Goal: Find specific page/section: Find specific page/section

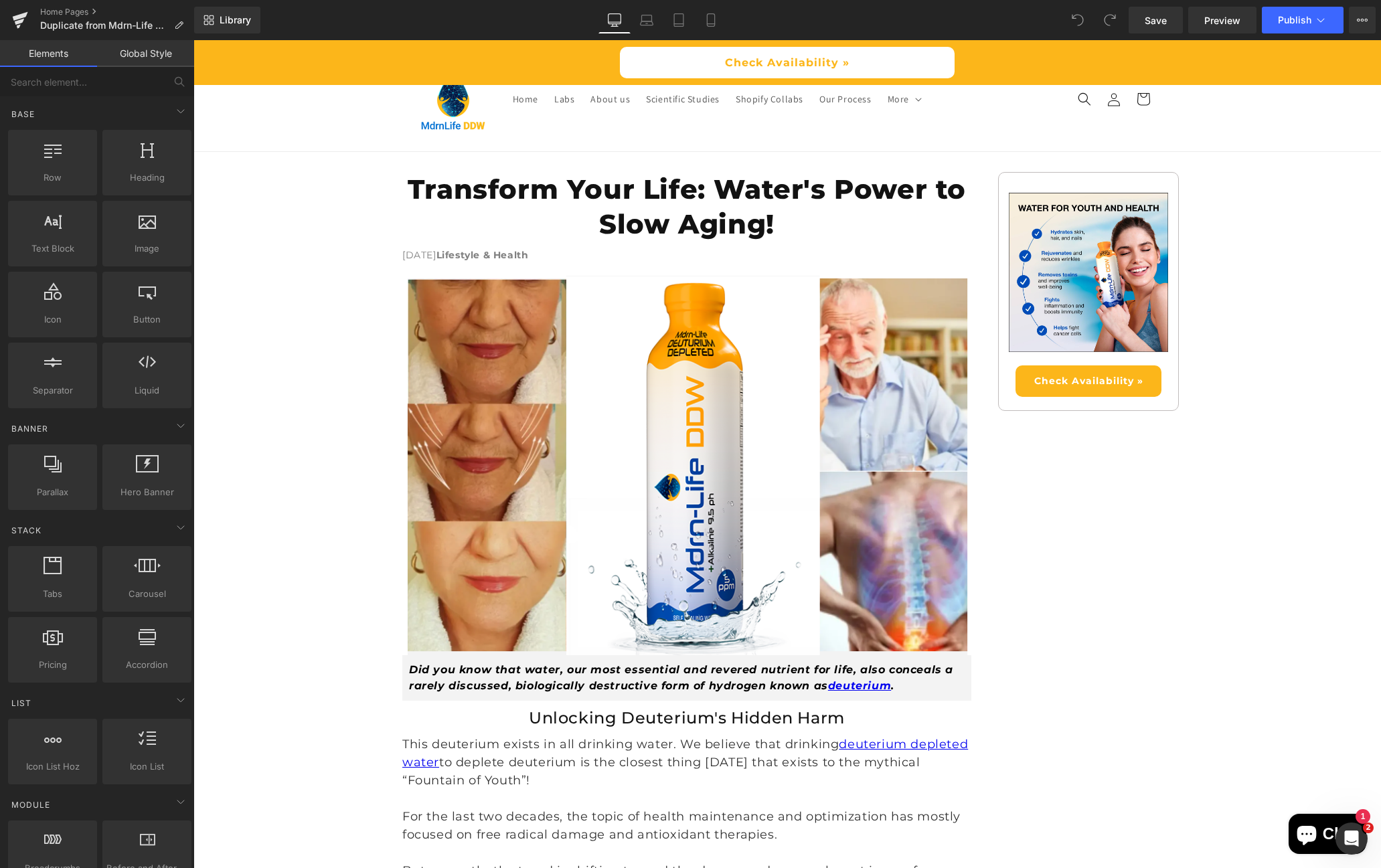
scroll to position [16, 0]
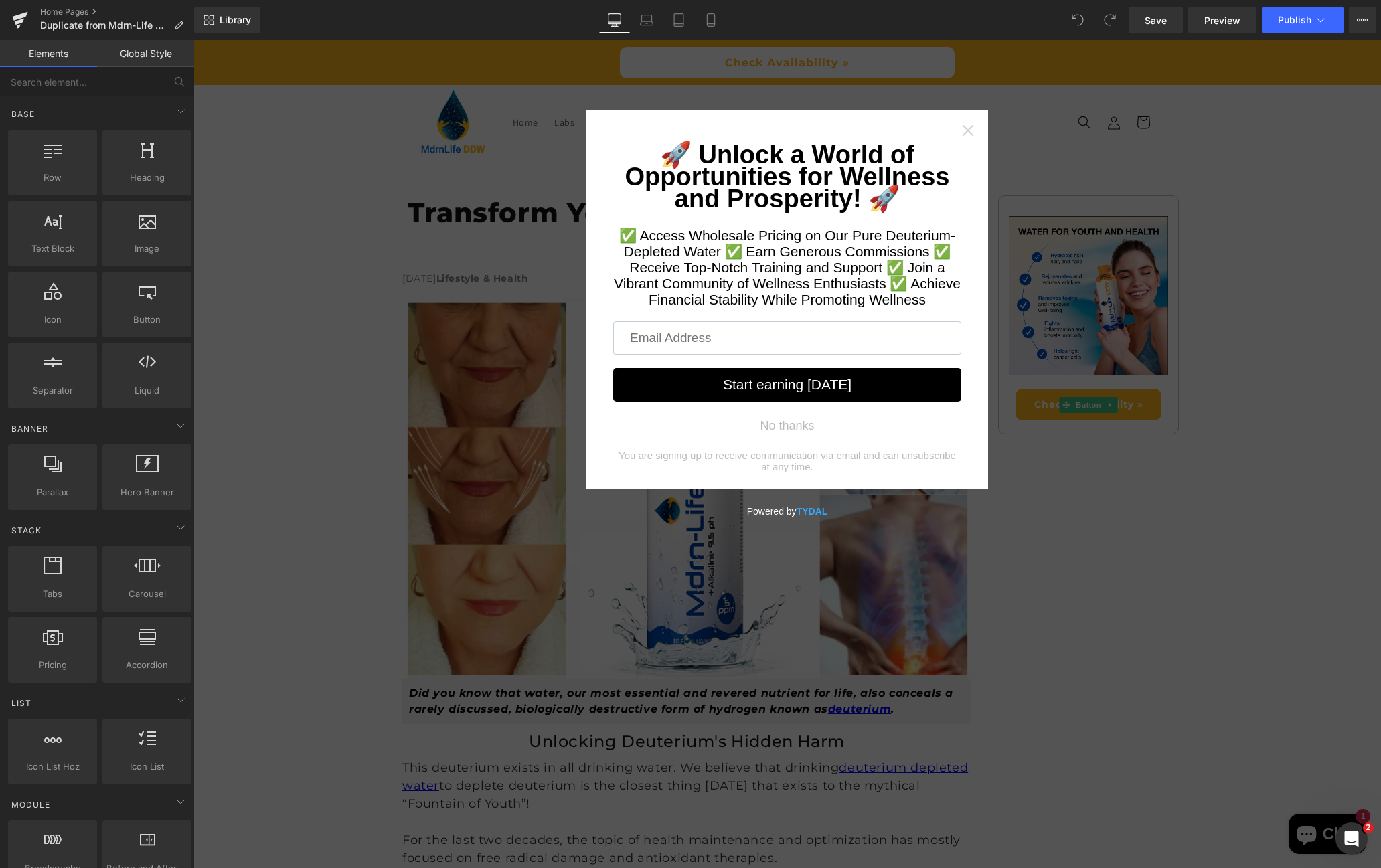
click at [966, 129] on icon "Close widget" at bounding box center [967, 131] width 13 height 13
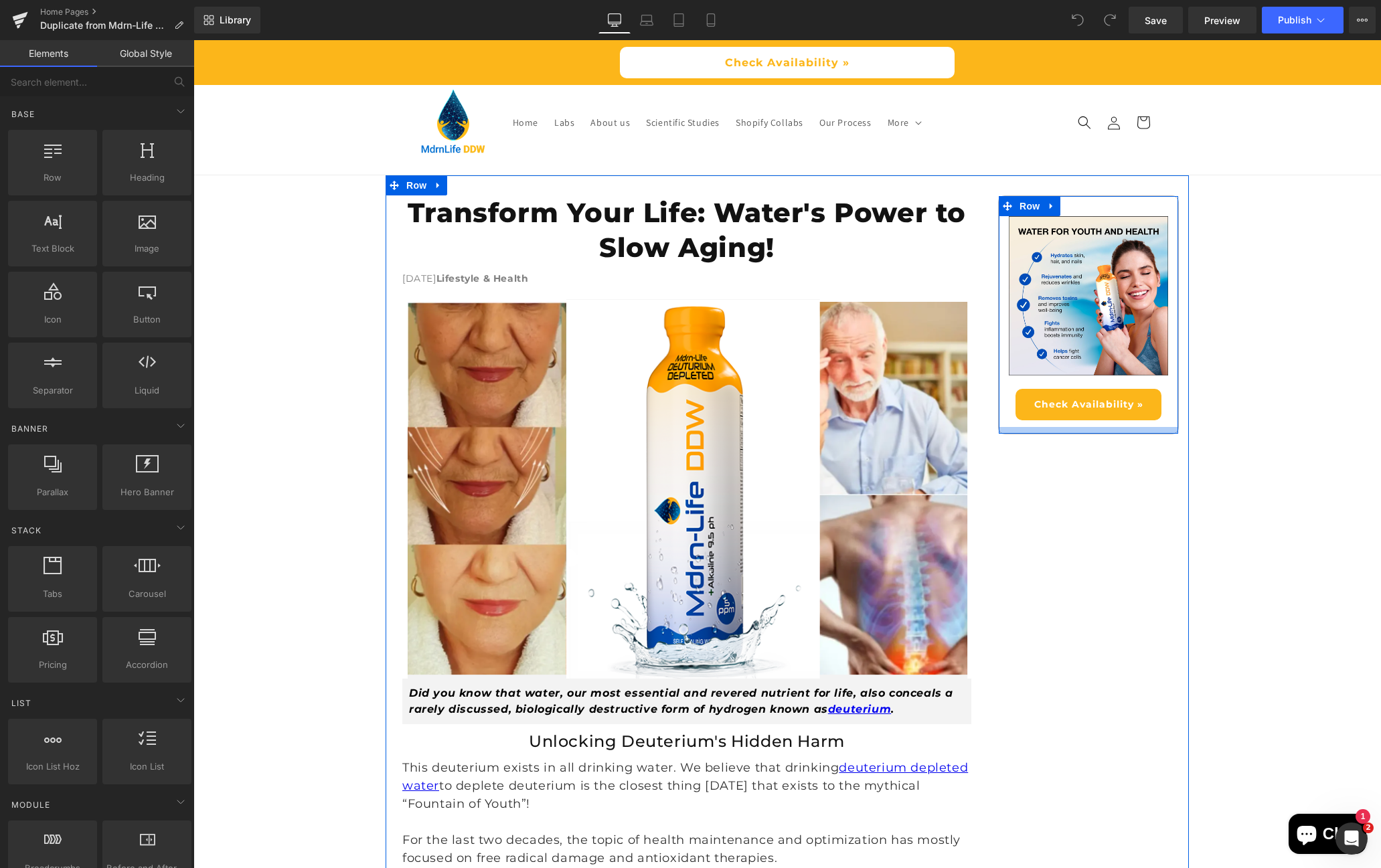
click at [1089, 433] on div at bounding box center [1088, 430] width 180 height 7
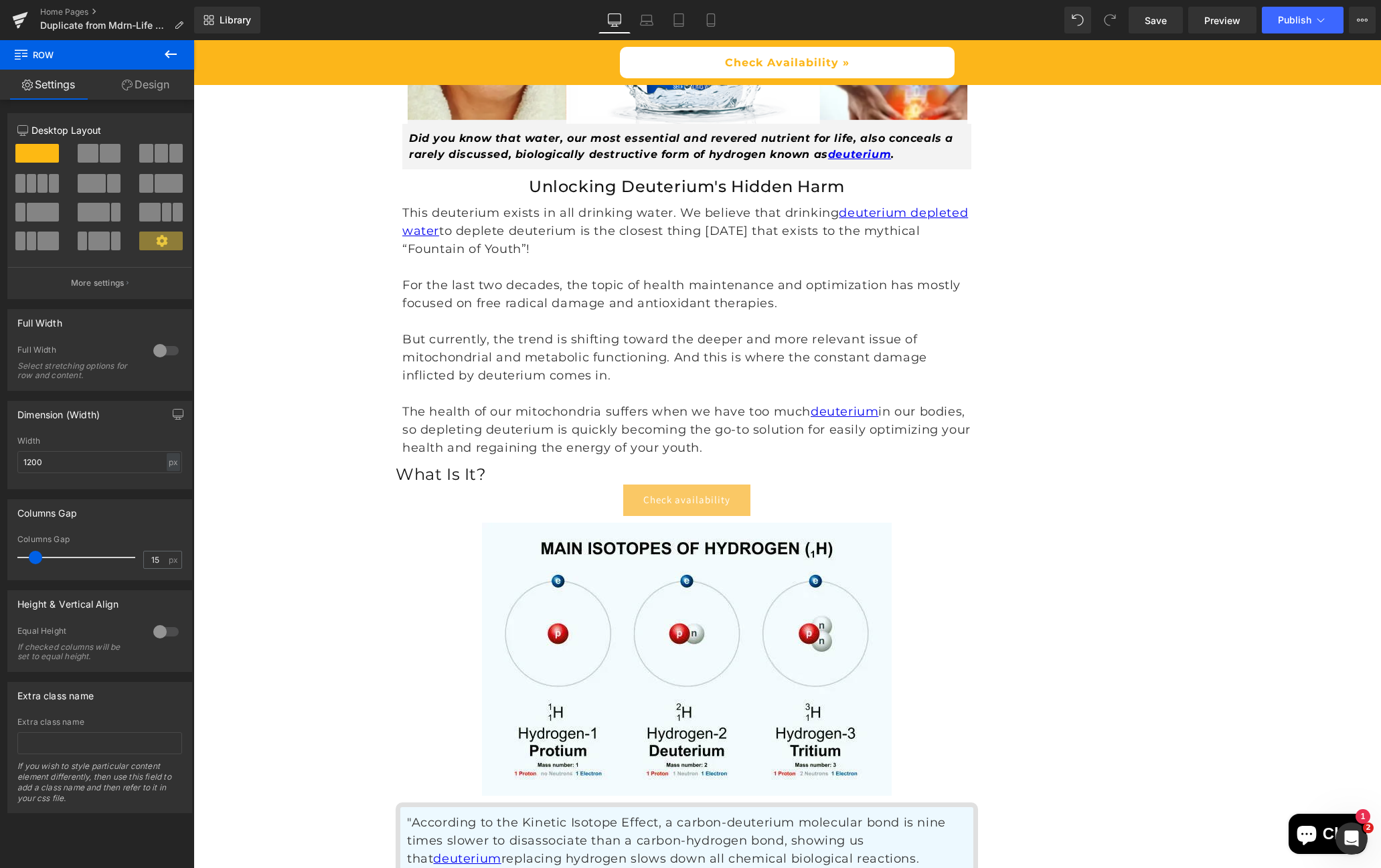
scroll to position [640, 0]
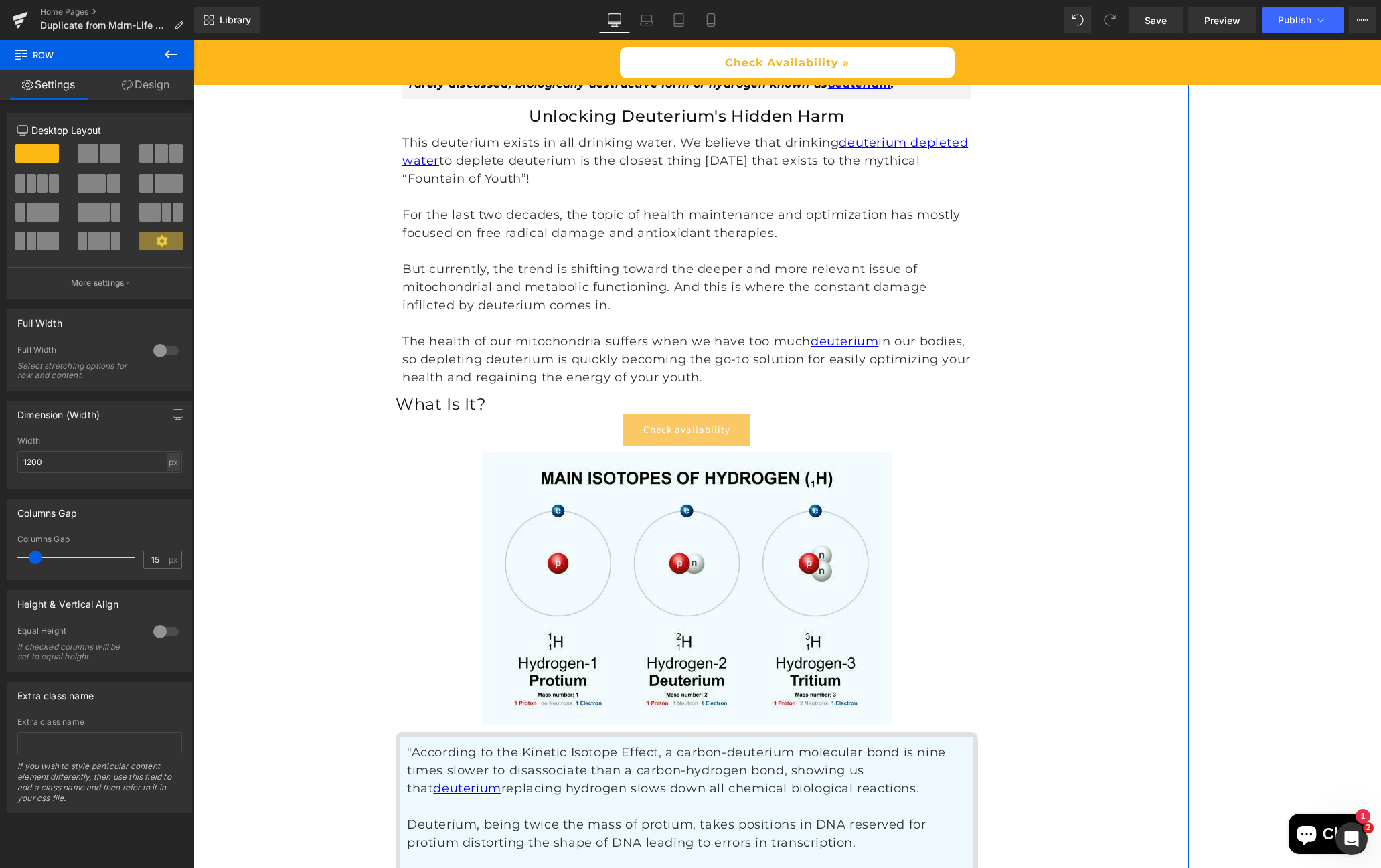
drag, startPoint x: 232, startPoint y: 191, endPoint x: 1072, endPoint y: 541, distance: 910.0
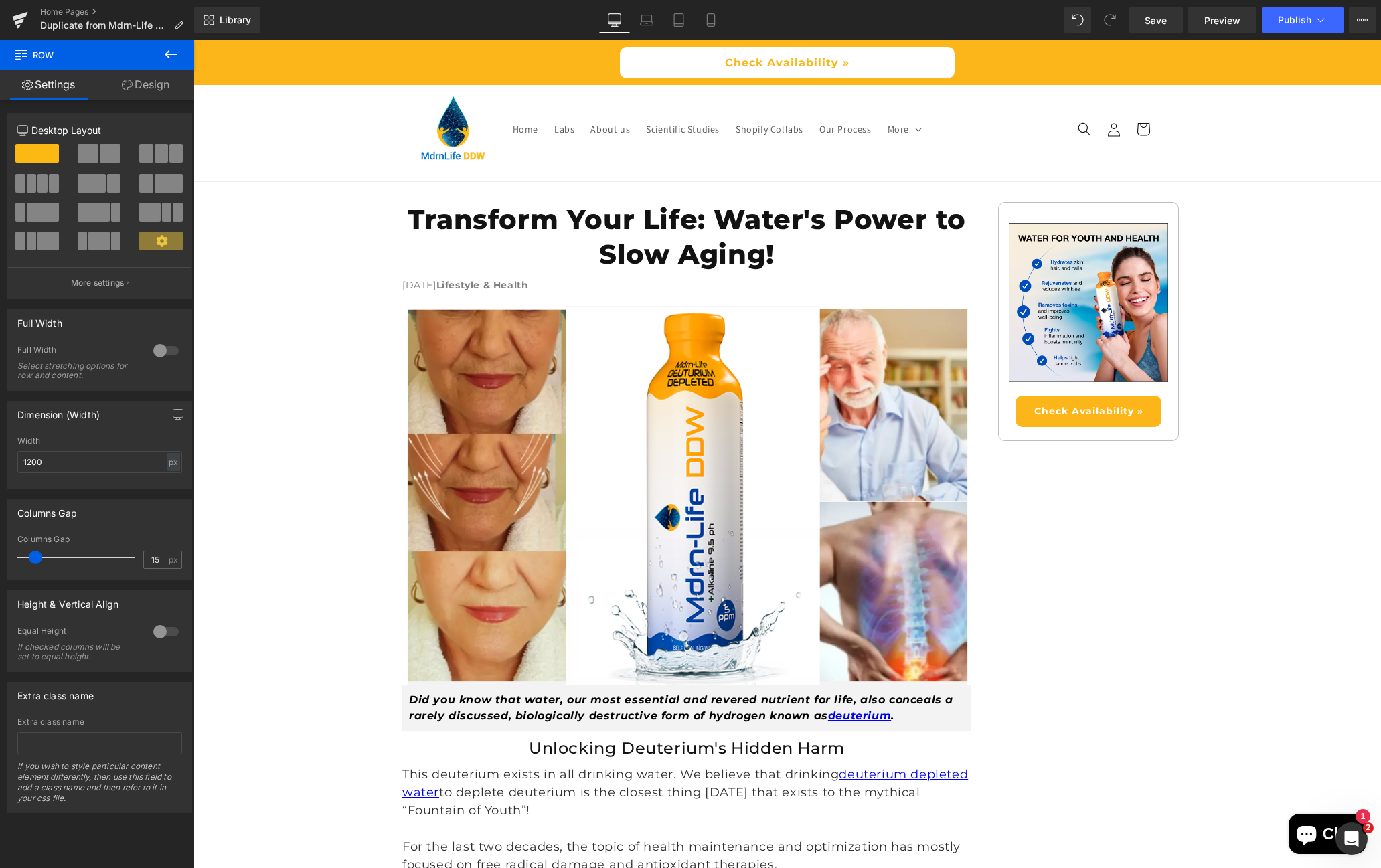
scroll to position [0, 0]
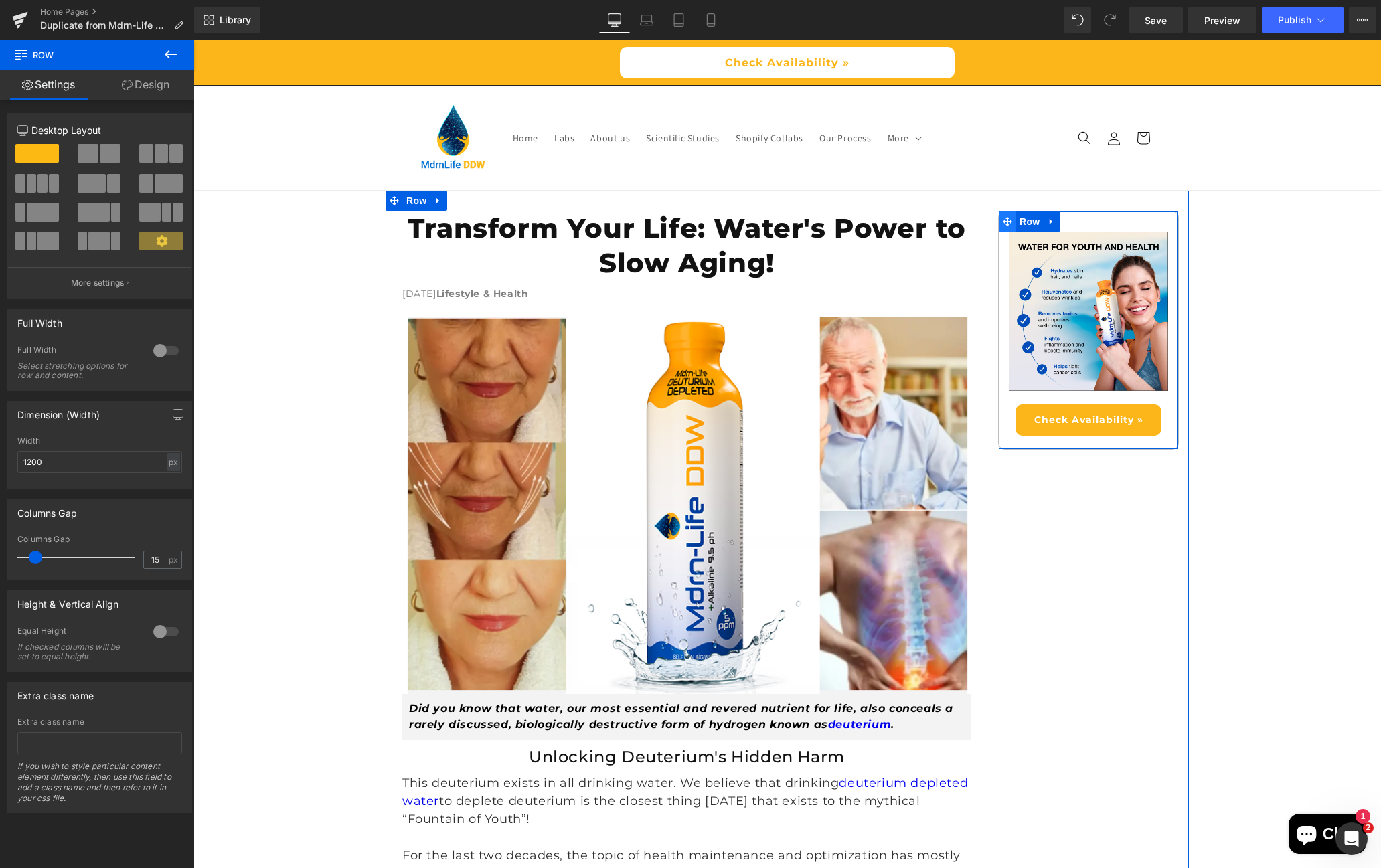
click at [1003, 219] on icon at bounding box center [1007, 221] width 9 height 9
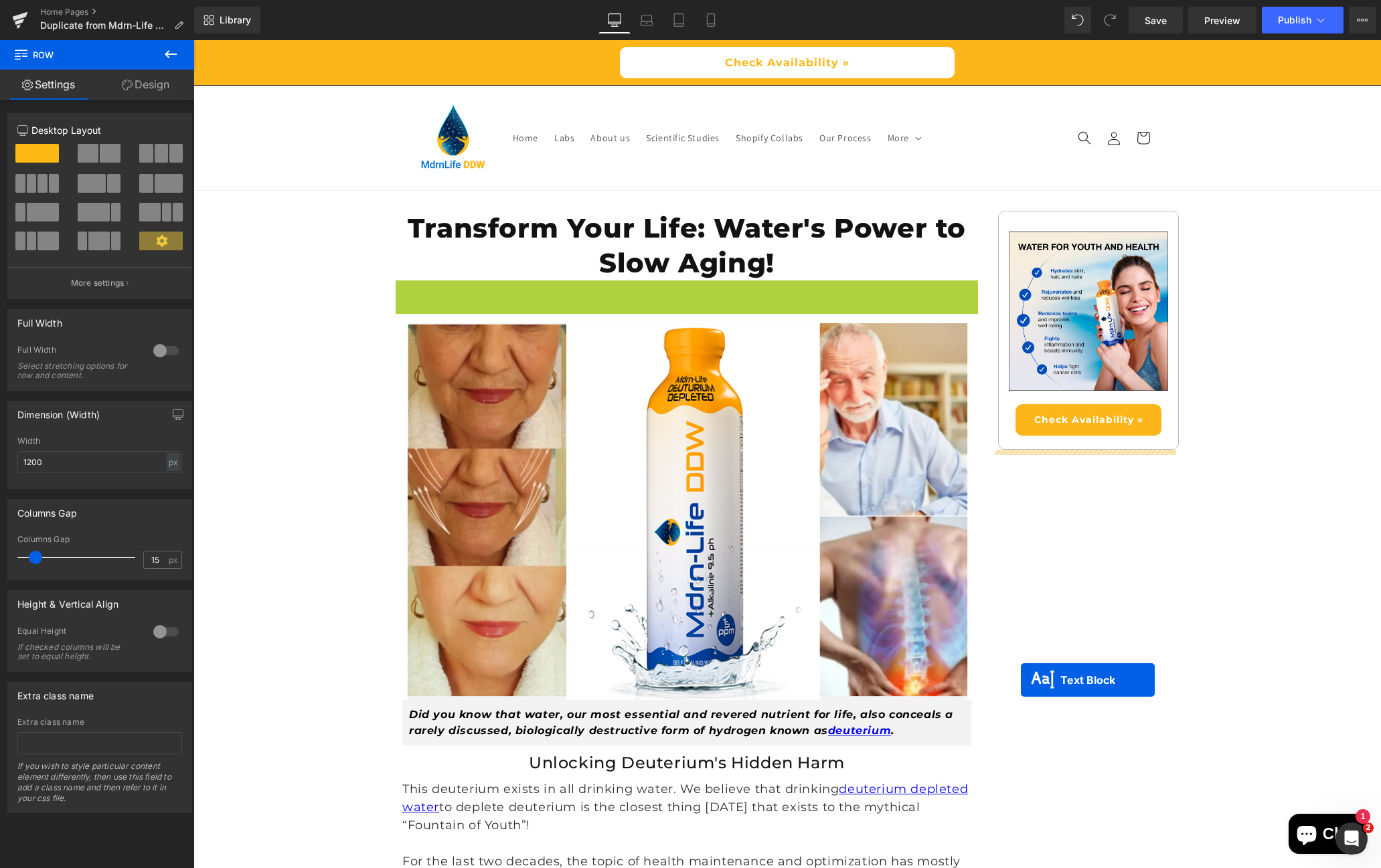
drag, startPoint x: 645, startPoint y: 293, endPoint x: 1020, endPoint y: 680, distance: 538.9
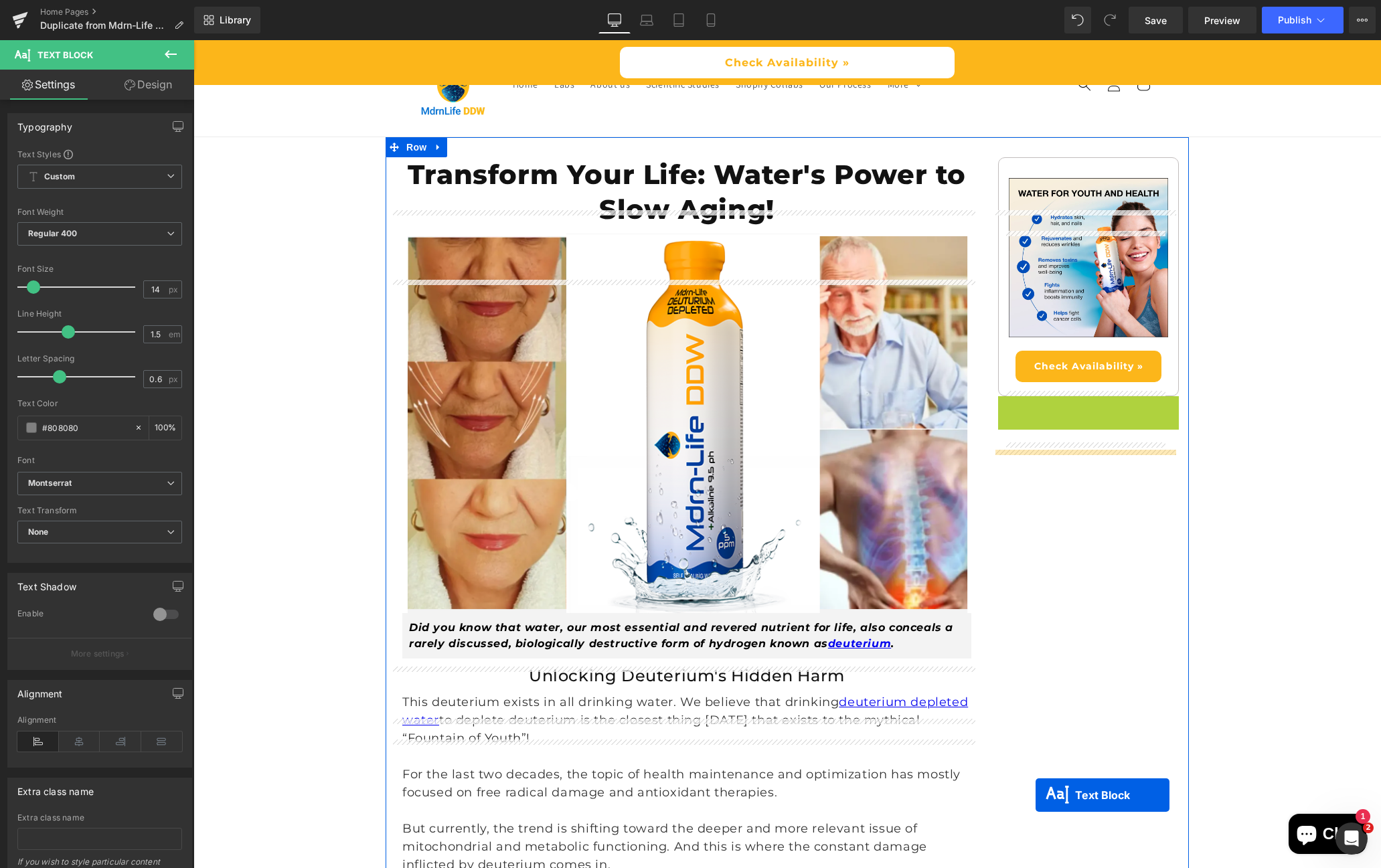
scroll to position [67, 0]
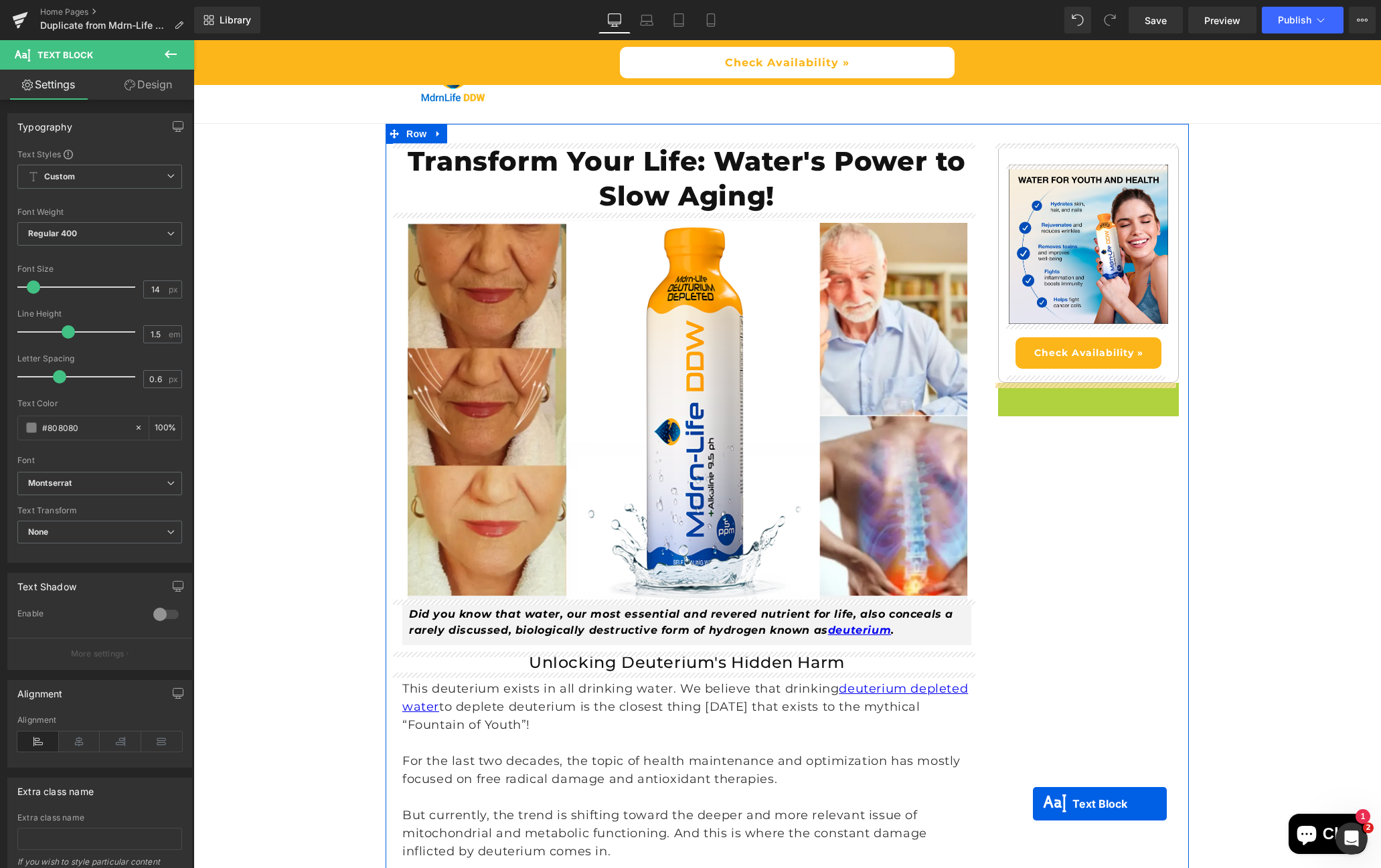
drag, startPoint x: 1093, startPoint y: 463, endPoint x: 1033, endPoint y: 818, distance: 360.0
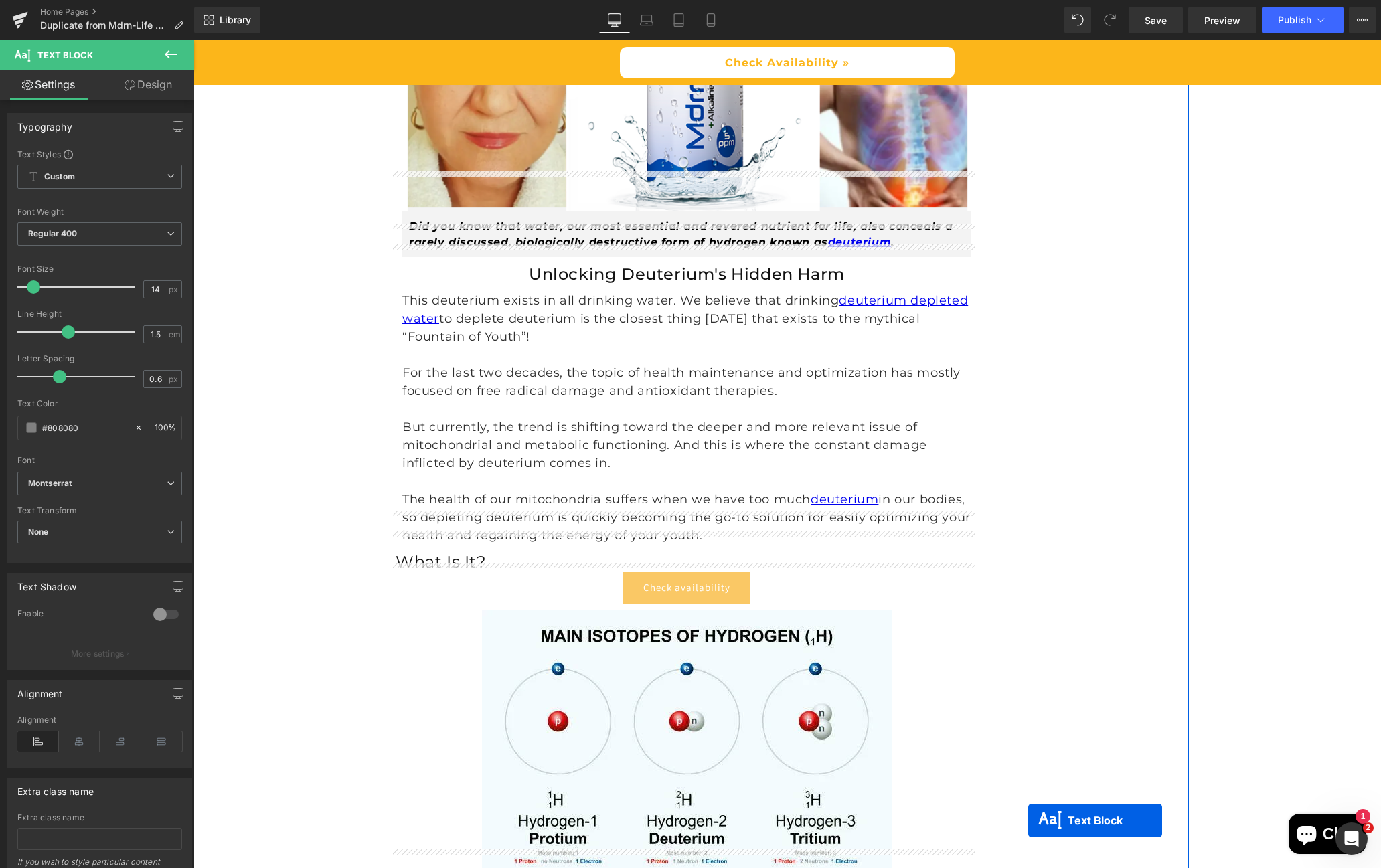
scroll to position [763, 0]
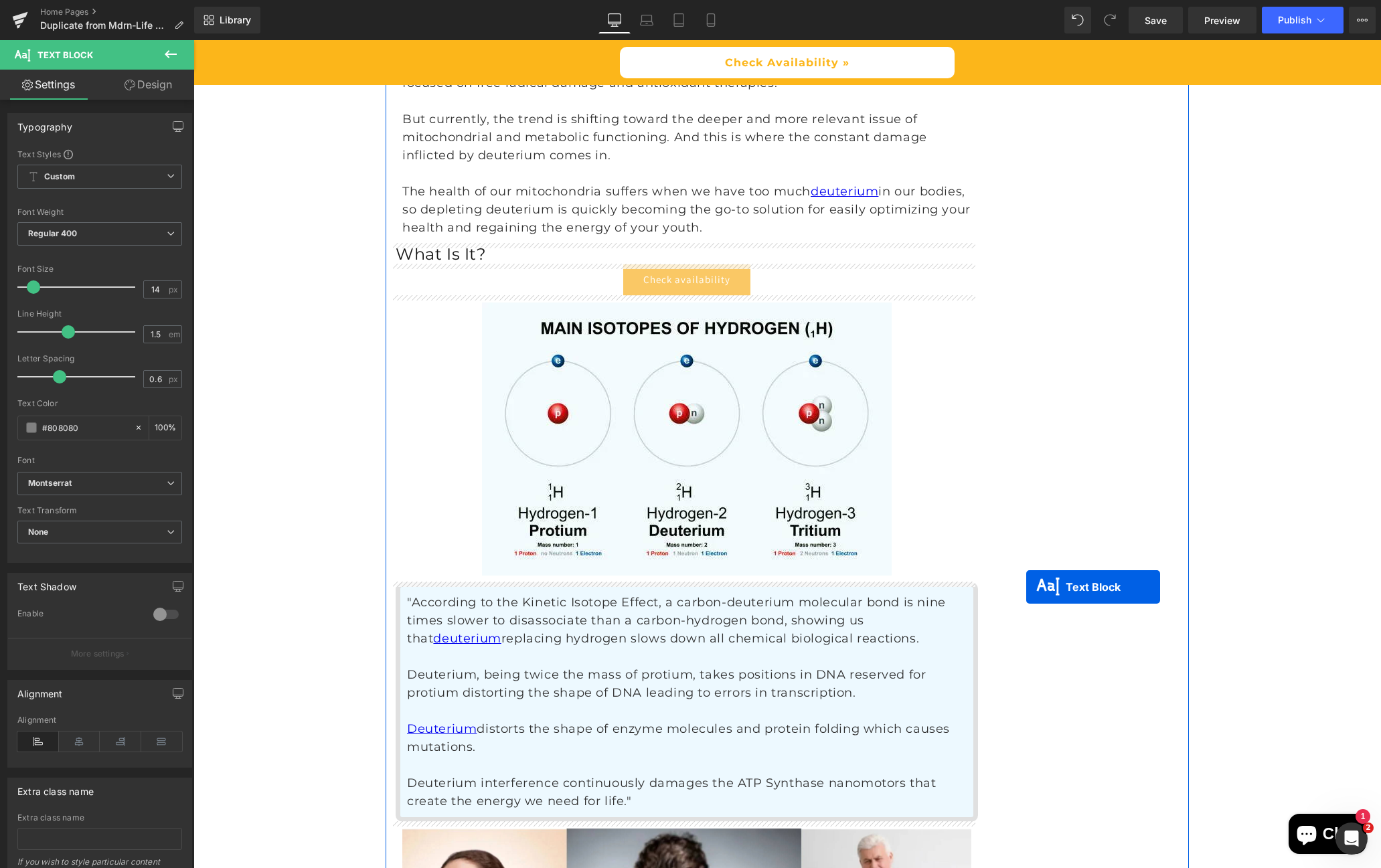
drag, startPoint x: 1048, startPoint y: 397, endPoint x: 1026, endPoint y: 587, distance: 191.3
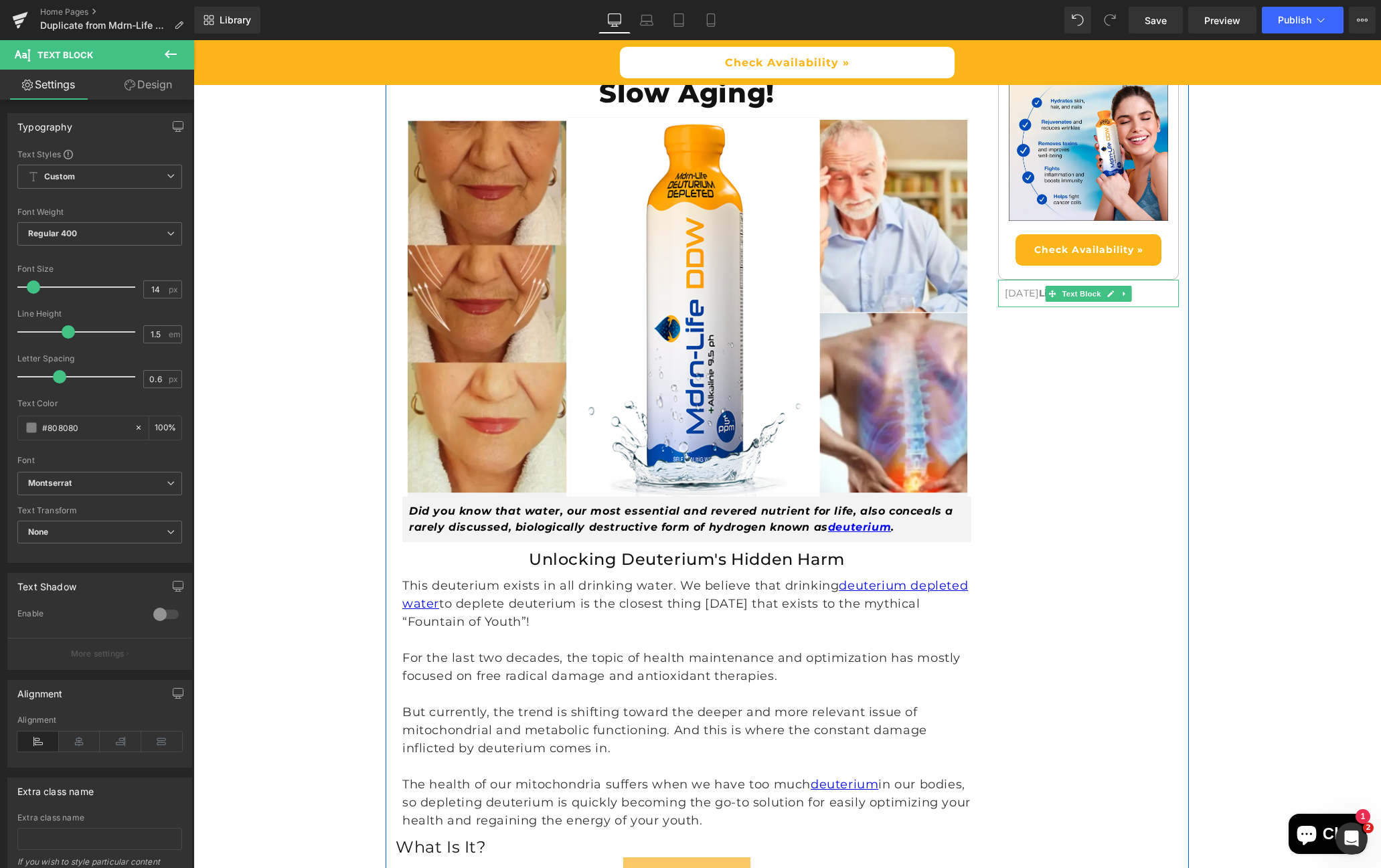
scroll to position [0, 0]
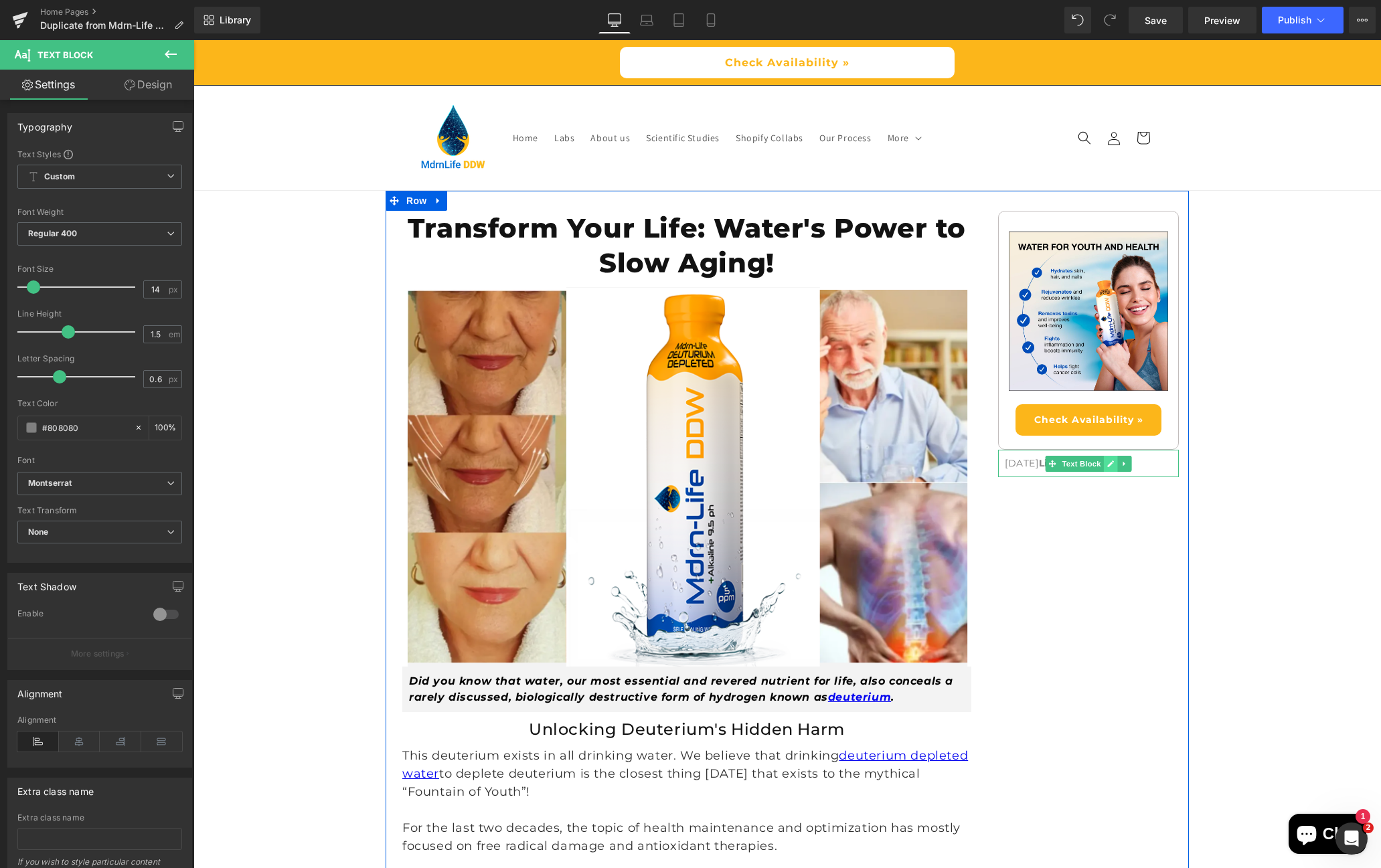
click at [1108, 465] on icon at bounding box center [1110, 464] width 7 height 8
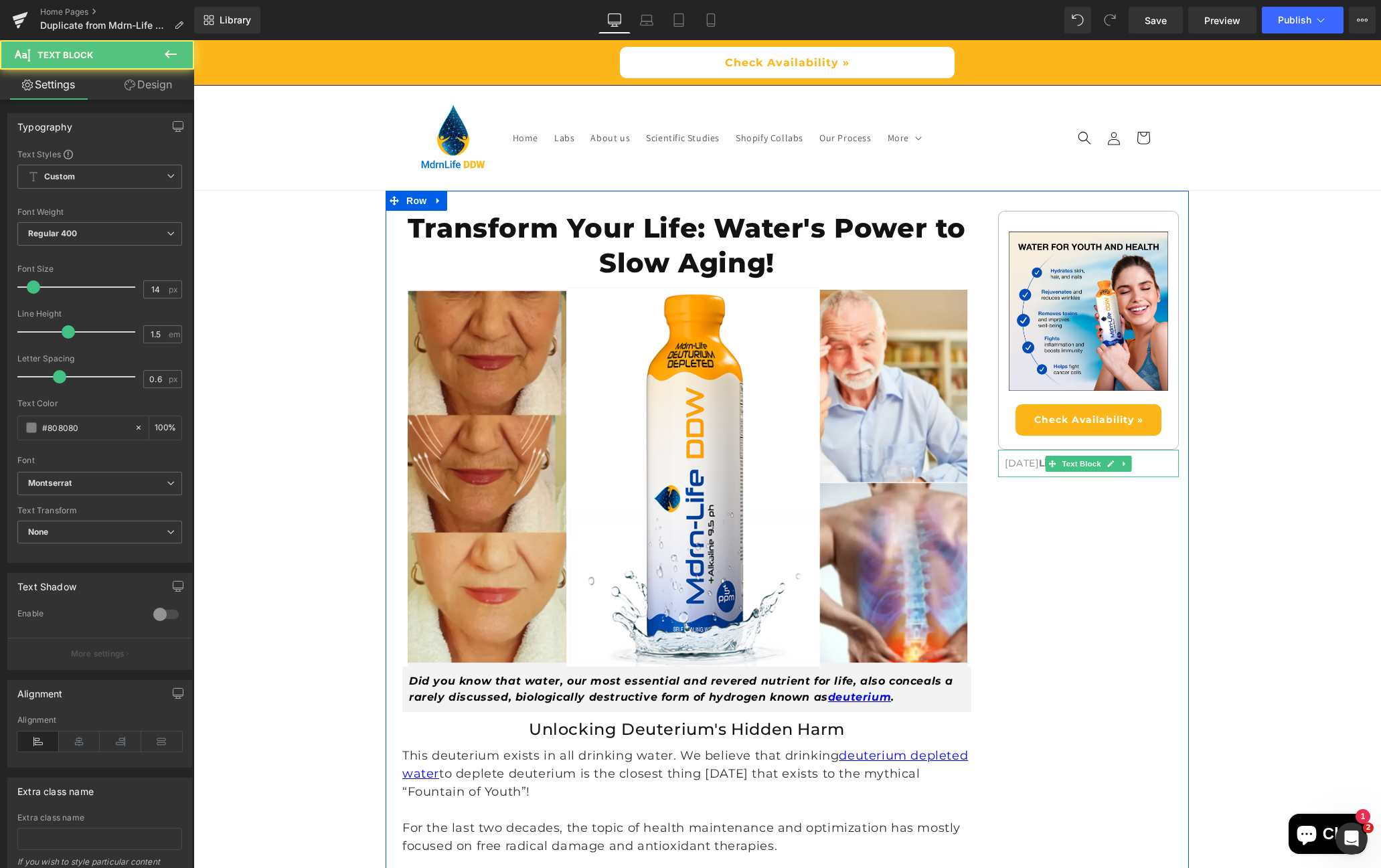
click at [1007, 463] on p "[DATE] Lifestyle & Health" at bounding box center [1088, 463] width 167 height 14
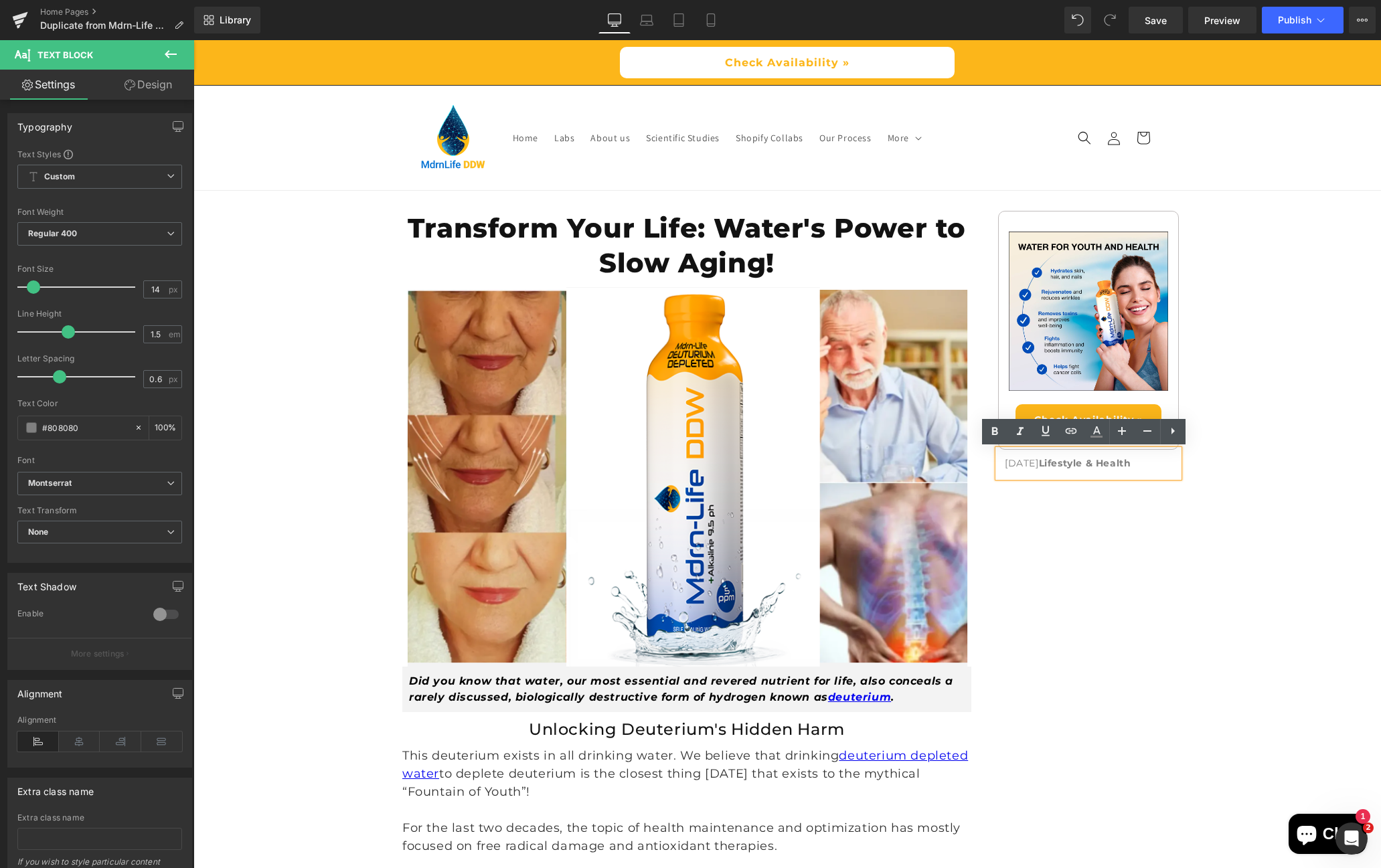
click at [1076, 460] on strong "Lifestyle & Health" at bounding box center [1085, 463] width 93 height 12
drag, startPoint x: 1033, startPoint y: 471, endPoint x: 1019, endPoint y: 475, distance: 14.6
click at [1032, 471] on div "[DATE] Lifestyle & Health" at bounding box center [1088, 463] width 180 height 27
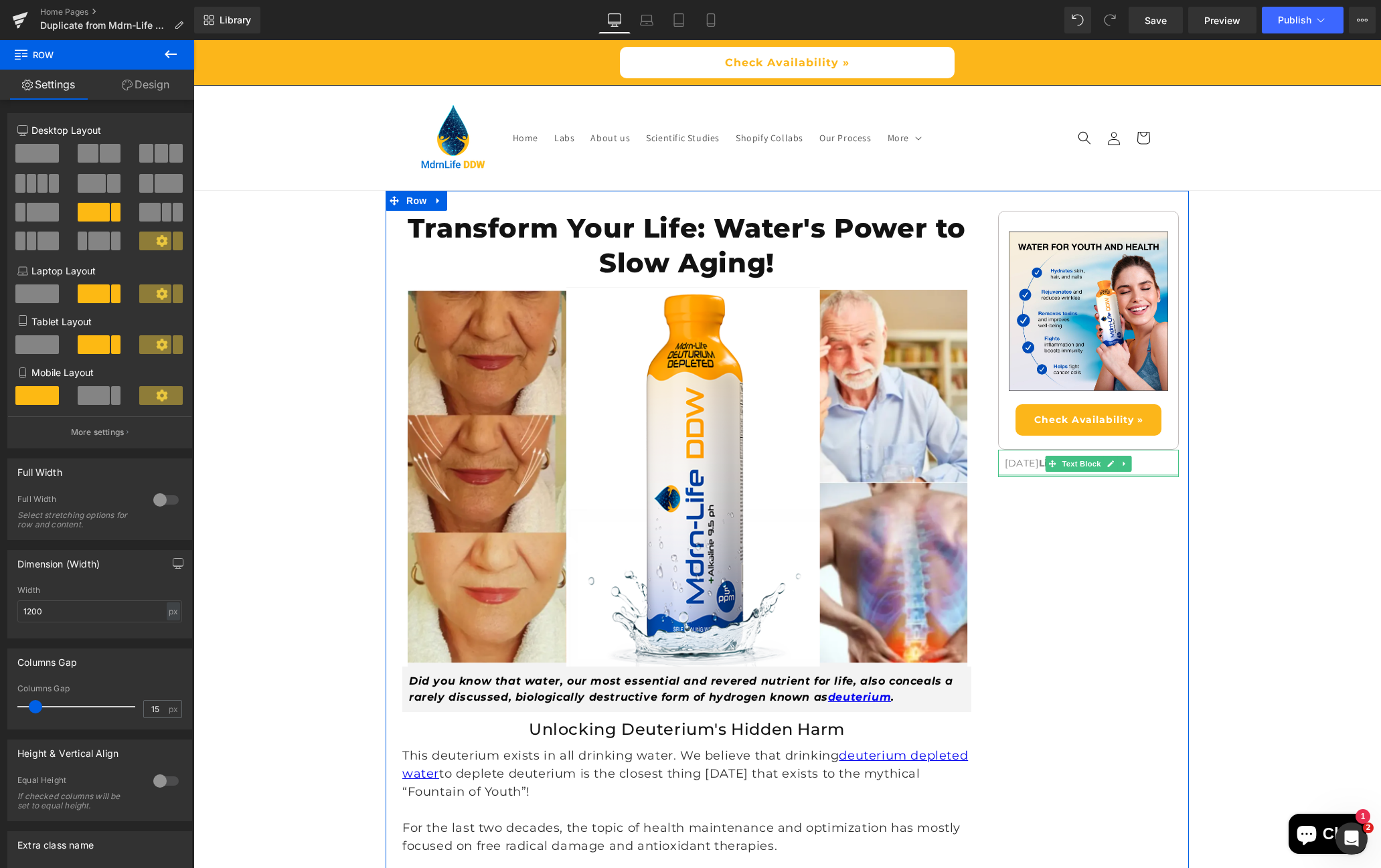
click at [1009, 475] on div at bounding box center [1088, 476] width 180 height 3
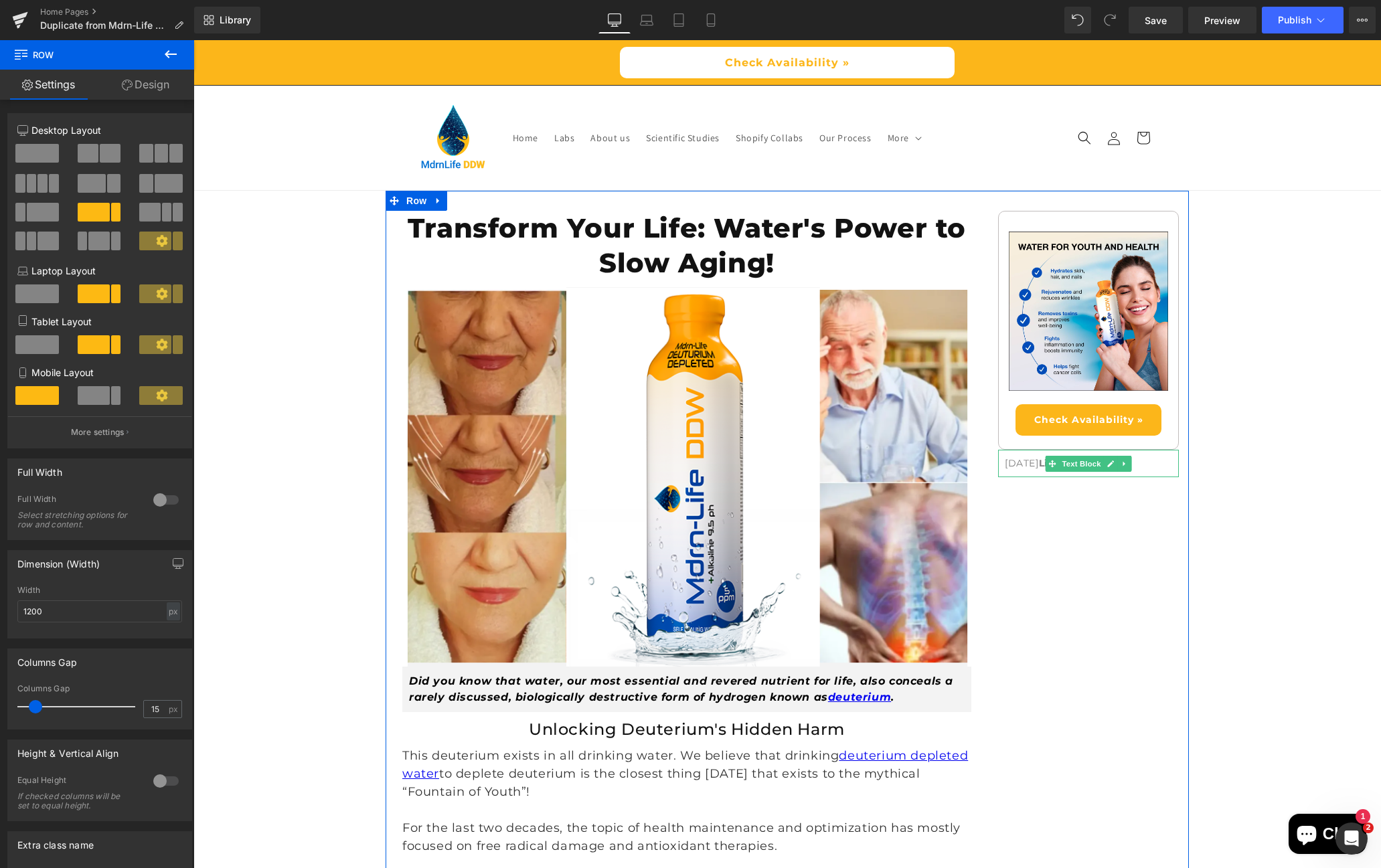
click at [1018, 468] on p "[DATE] Lifestyle & Health" at bounding box center [1088, 463] width 167 height 14
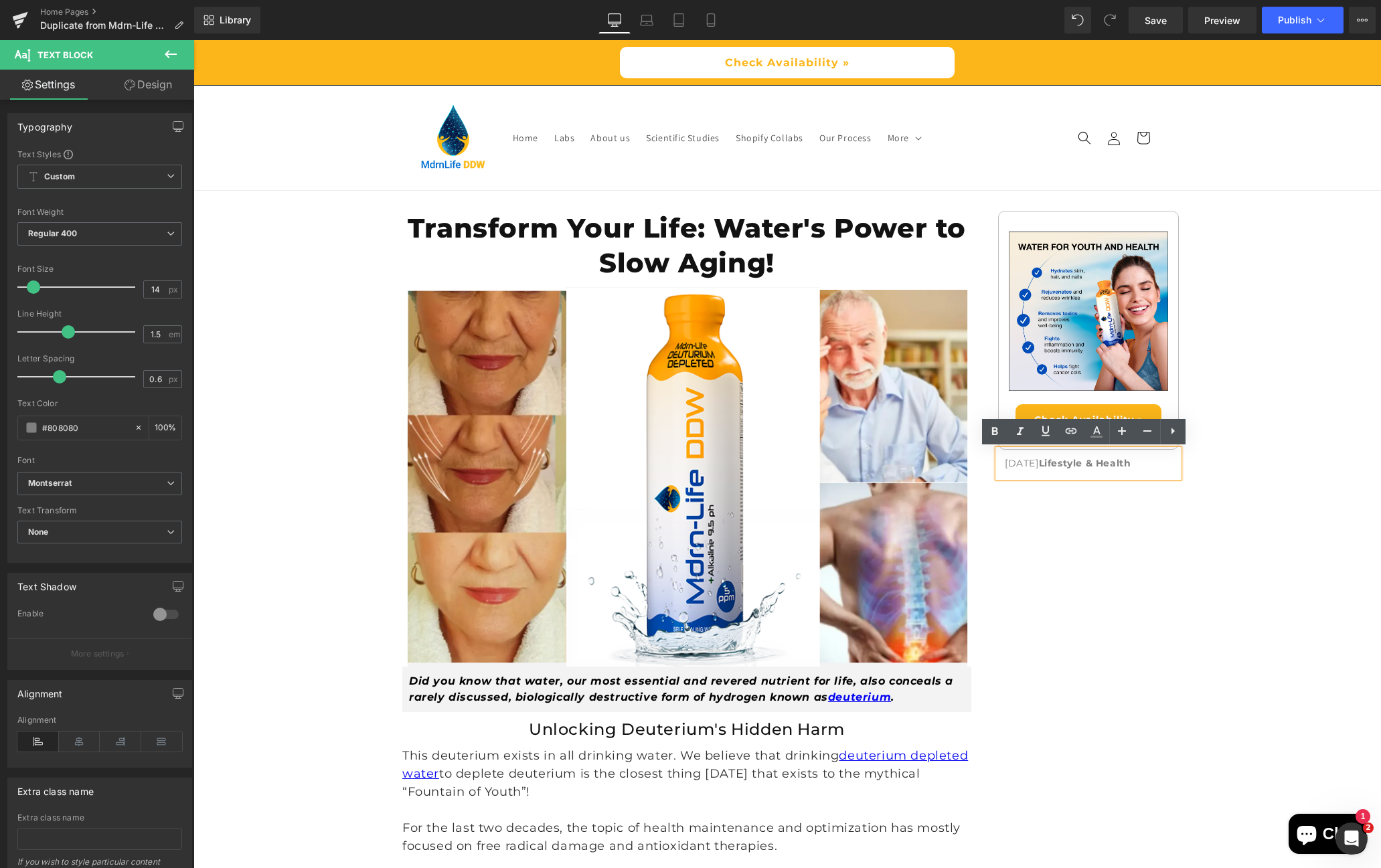
click at [1008, 477] on div "[DATE] Lifestyle & Health" at bounding box center [1088, 463] width 180 height 27
click at [170, 47] on icon at bounding box center [170, 54] width 16 height 16
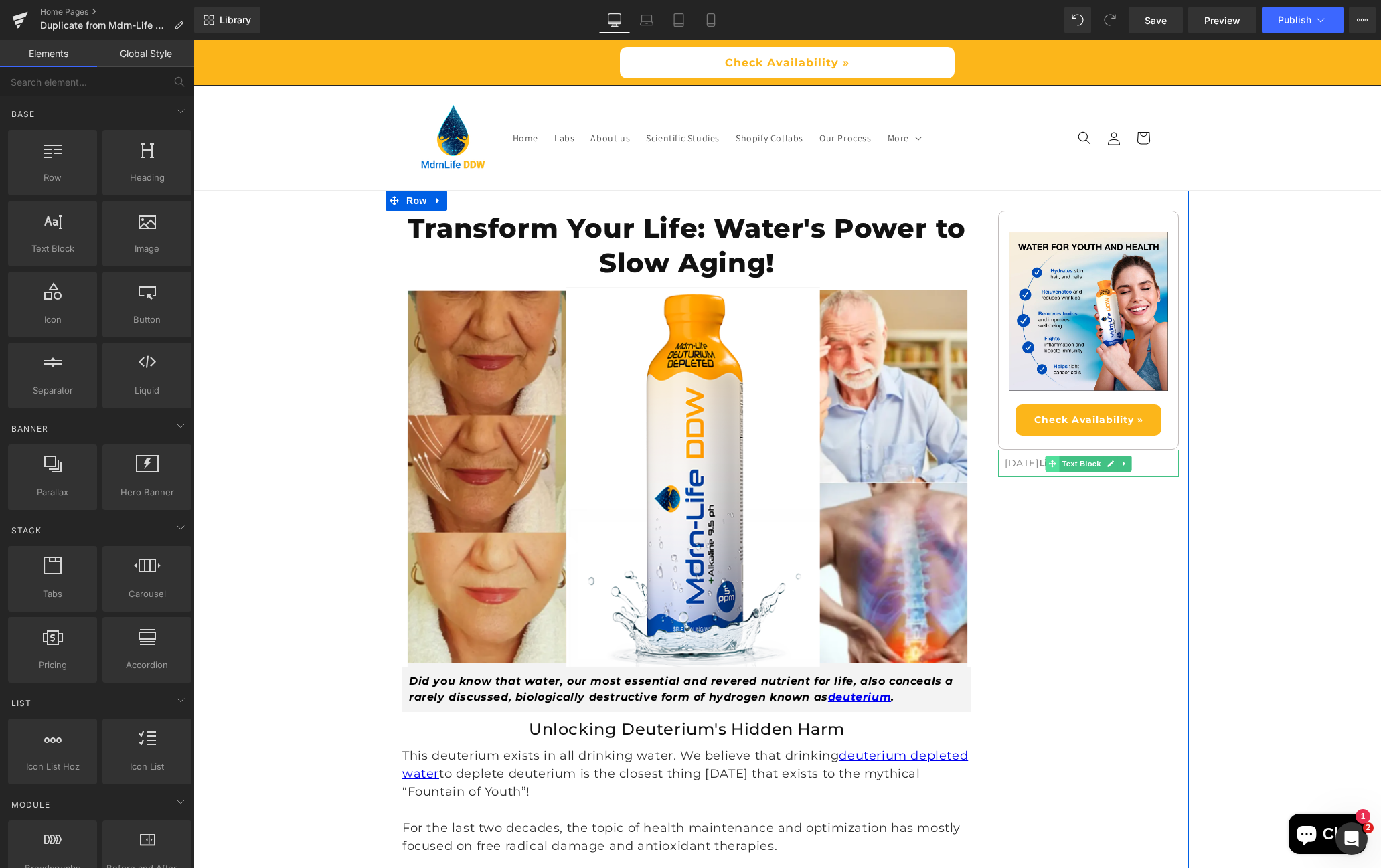
click at [1048, 464] on icon at bounding box center [1052, 464] width 7 height 8
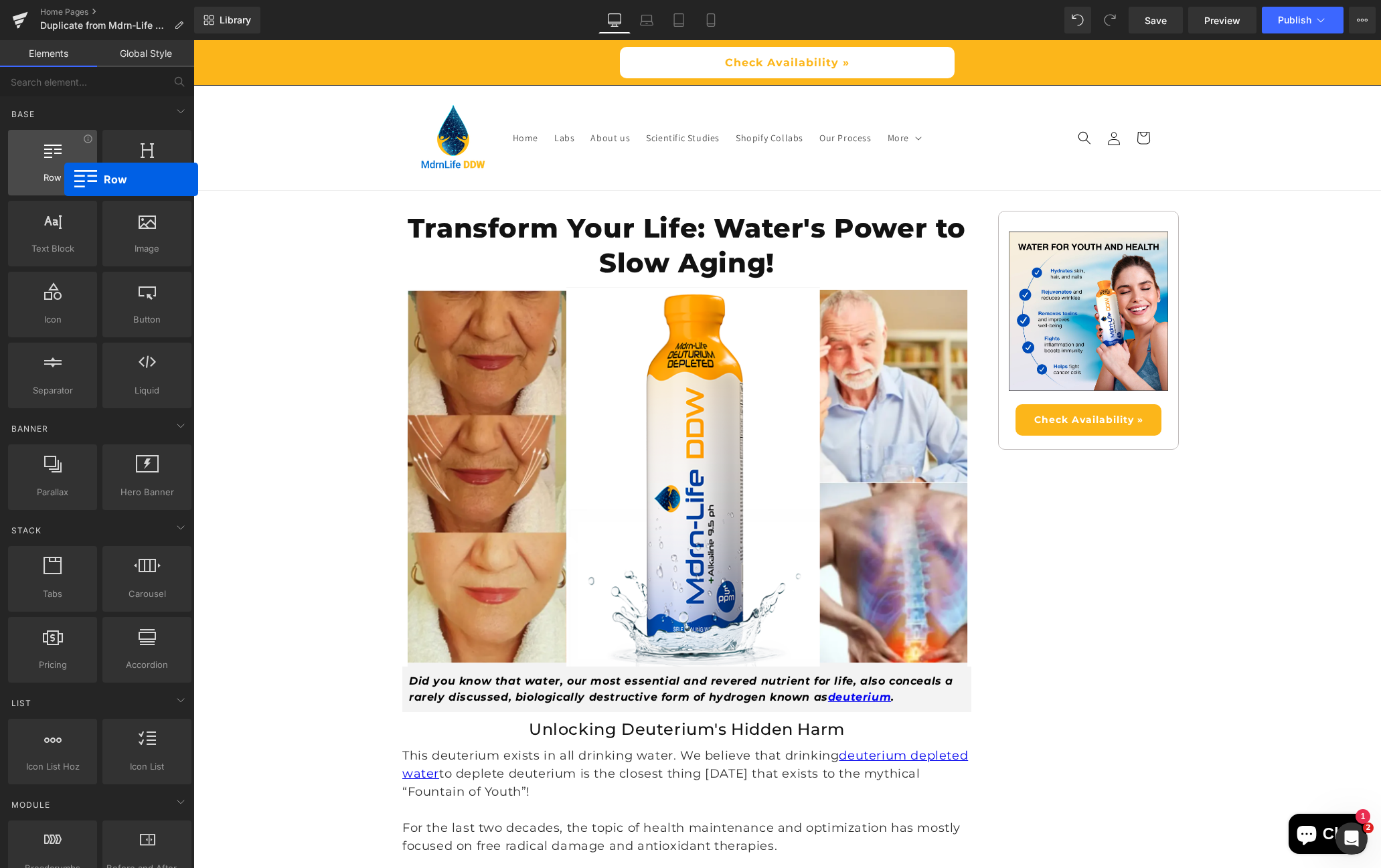
click at [65, 180] on span "Row" at bounding box center [53, 177] width 81 height 14
click at [50, 169] on div at bounding box center [53, 156] width 81 height 30
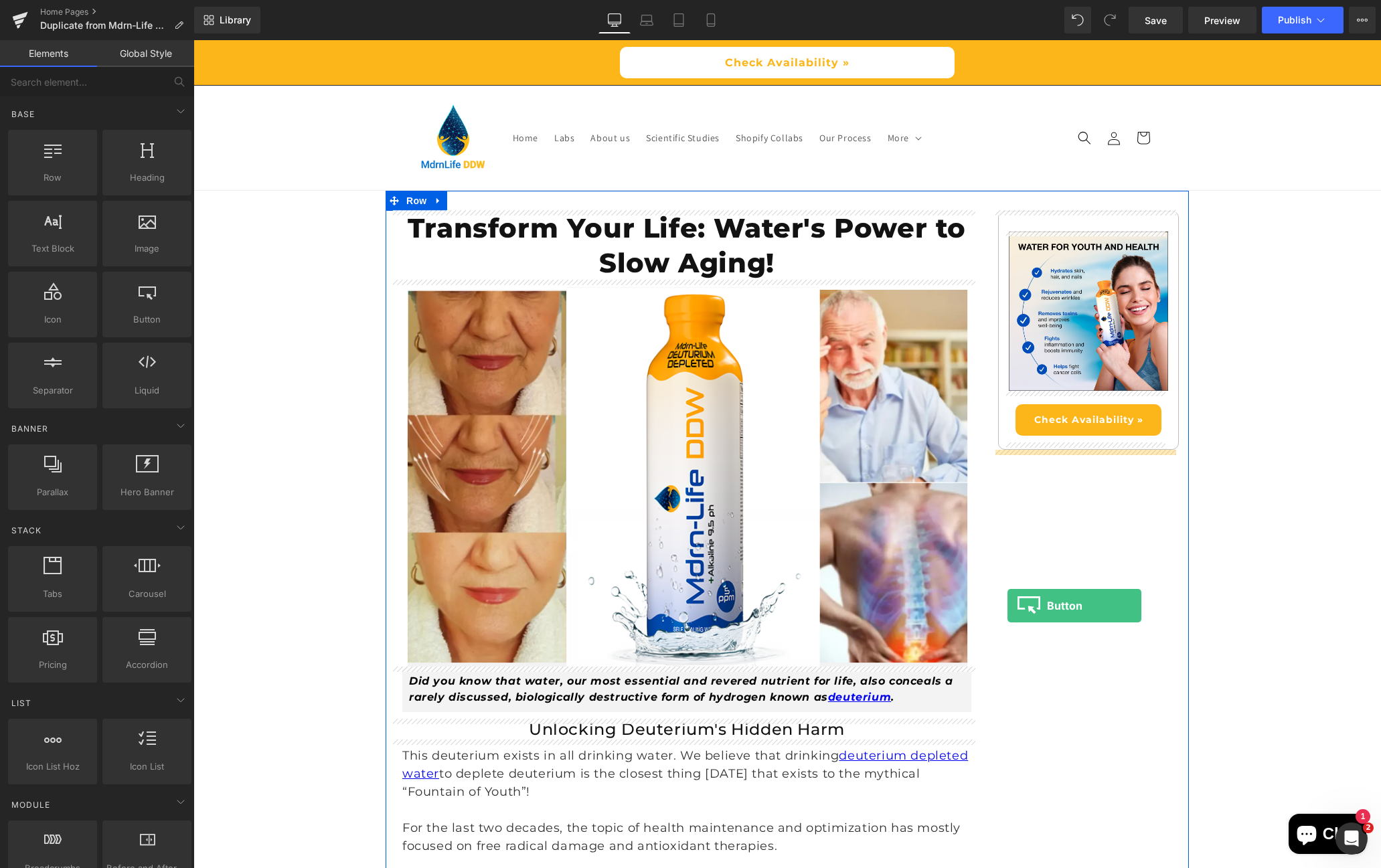
drag, startPoint x: 334, startPoint y: 343, endPoint x: 1009, endPoint y: 606, distance: 724.4
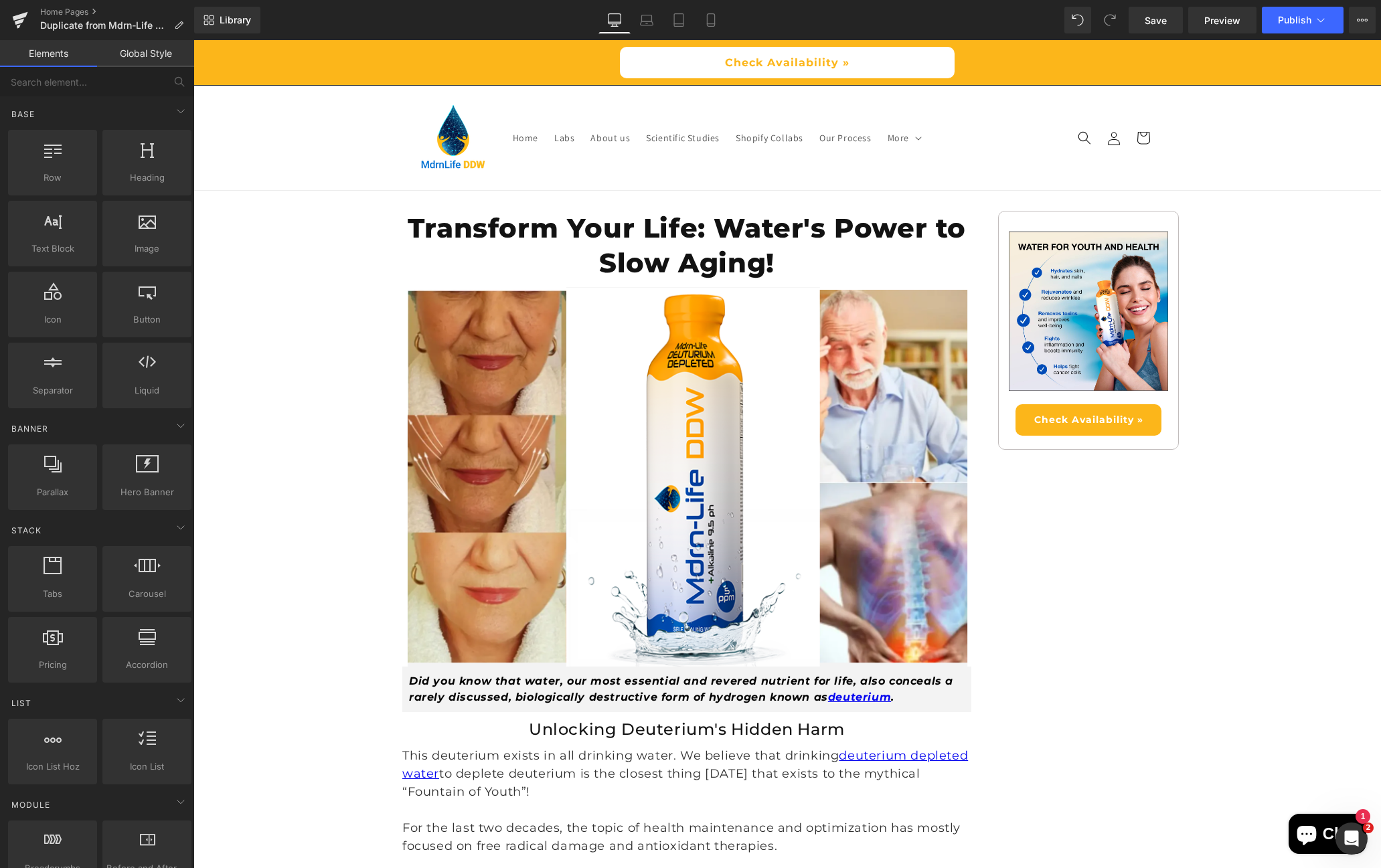
drag, startPoint x: 1374, startPoint y: 186, endPoint x: 1548, endPoint y: 66, distance: 211.4
